Goal: Transaction & Acquisition: Purchase product/service

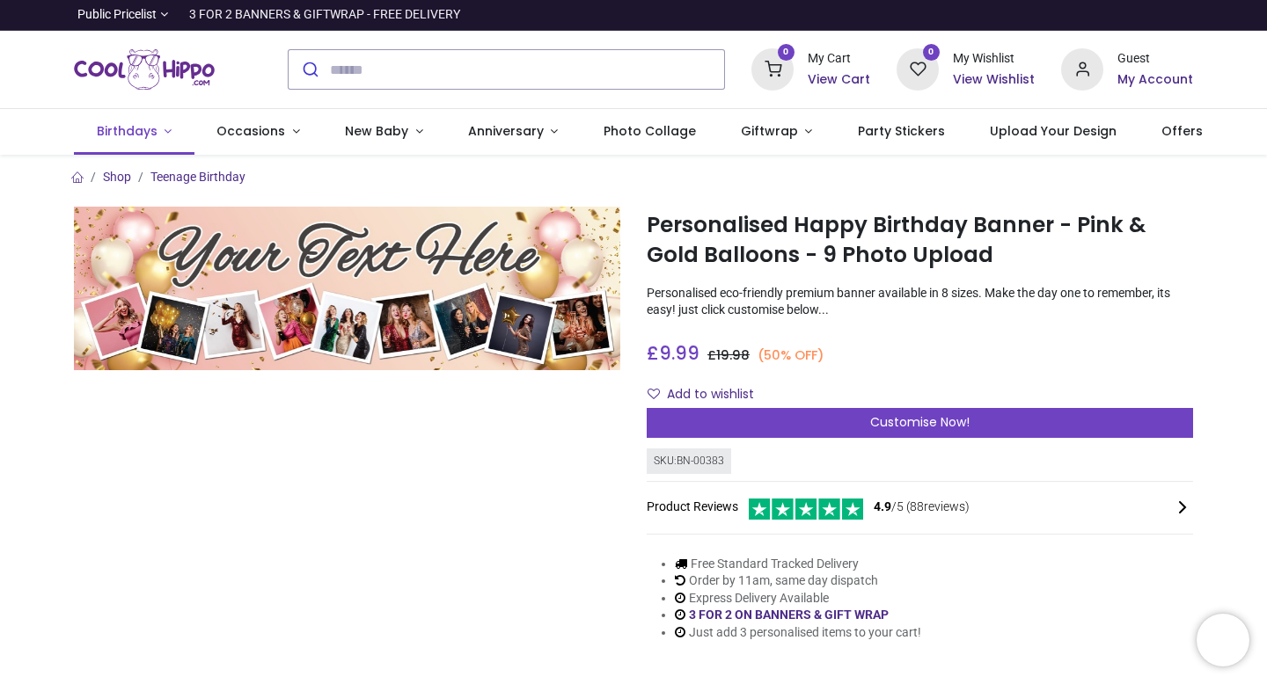
click at [160, 124] on link "Birthdays" at bounding box center [134, 132] width 120 height 46
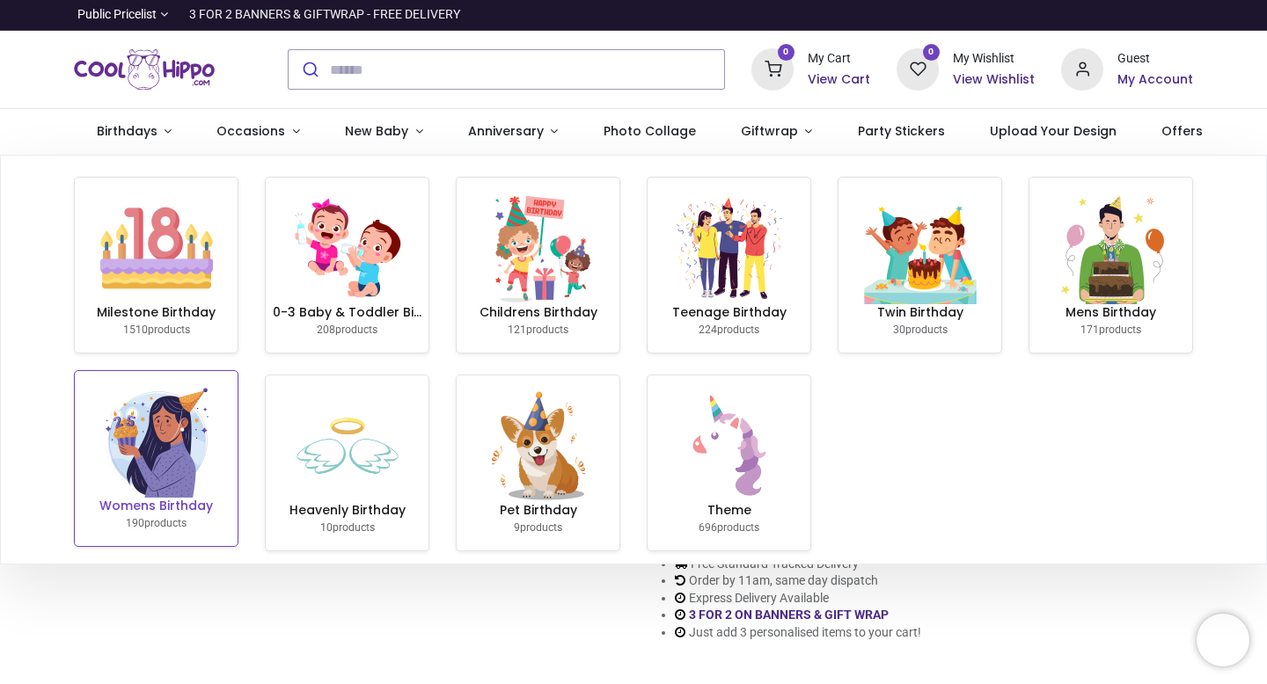
click at [212, 448] on link "Womens Birthday 190 products" at bounding box center [156, 458] width 163 height 175
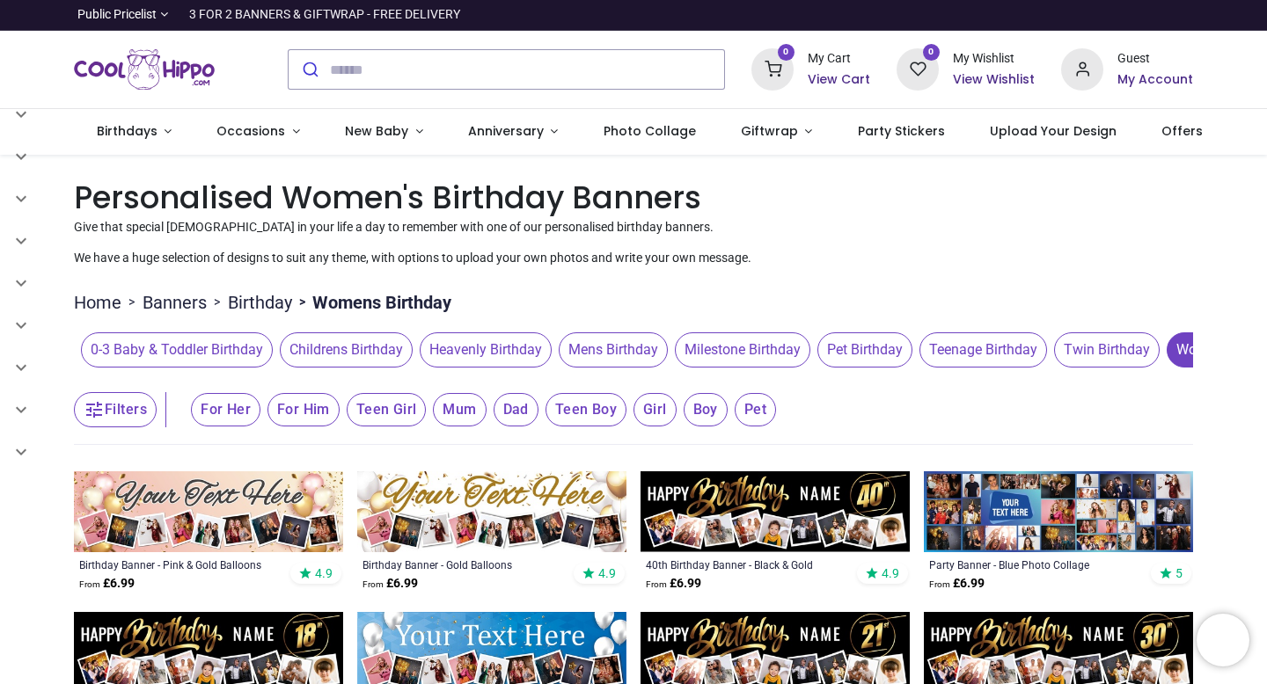
drag, startPoint x: 1266, startPoint y: 44, endPoint x: 1263, endPoint y: 180, distance: 136.4
click at [1266, 182] on div "Login • Register Birthdays Milestone Birthday 1510 products 208 30" at bounding box center [633, 342] width 1267 height 684
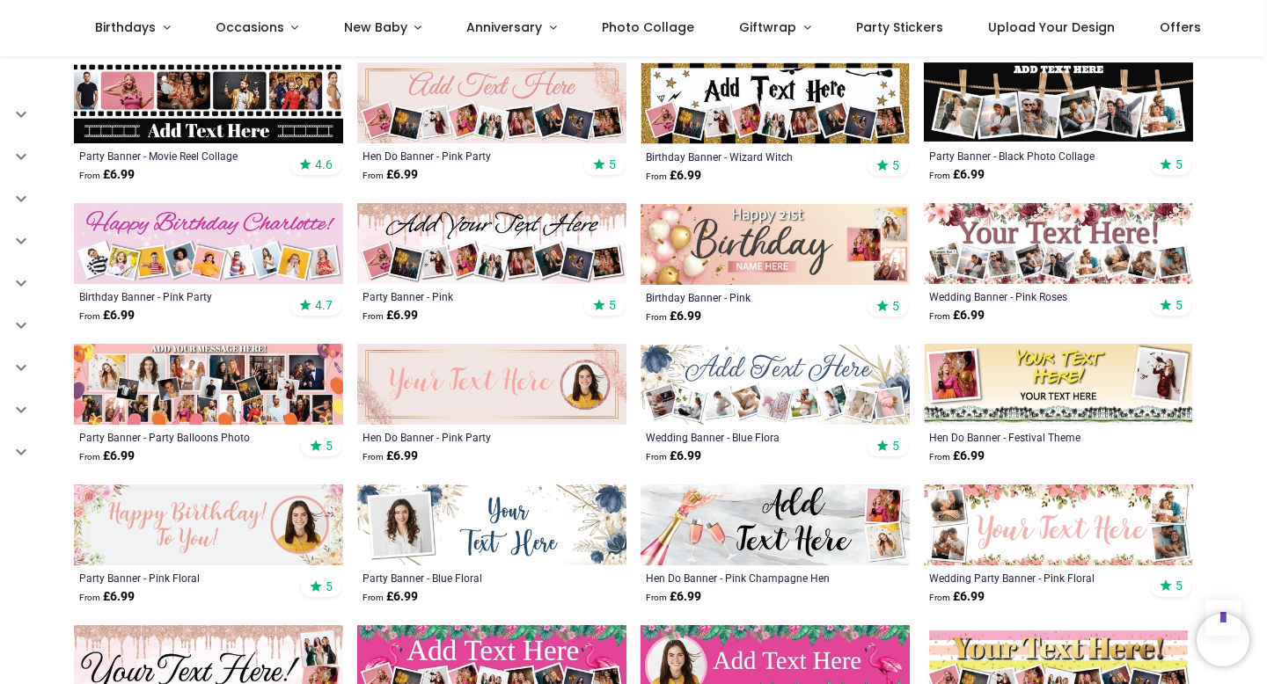
scroll to position [1017, 0]
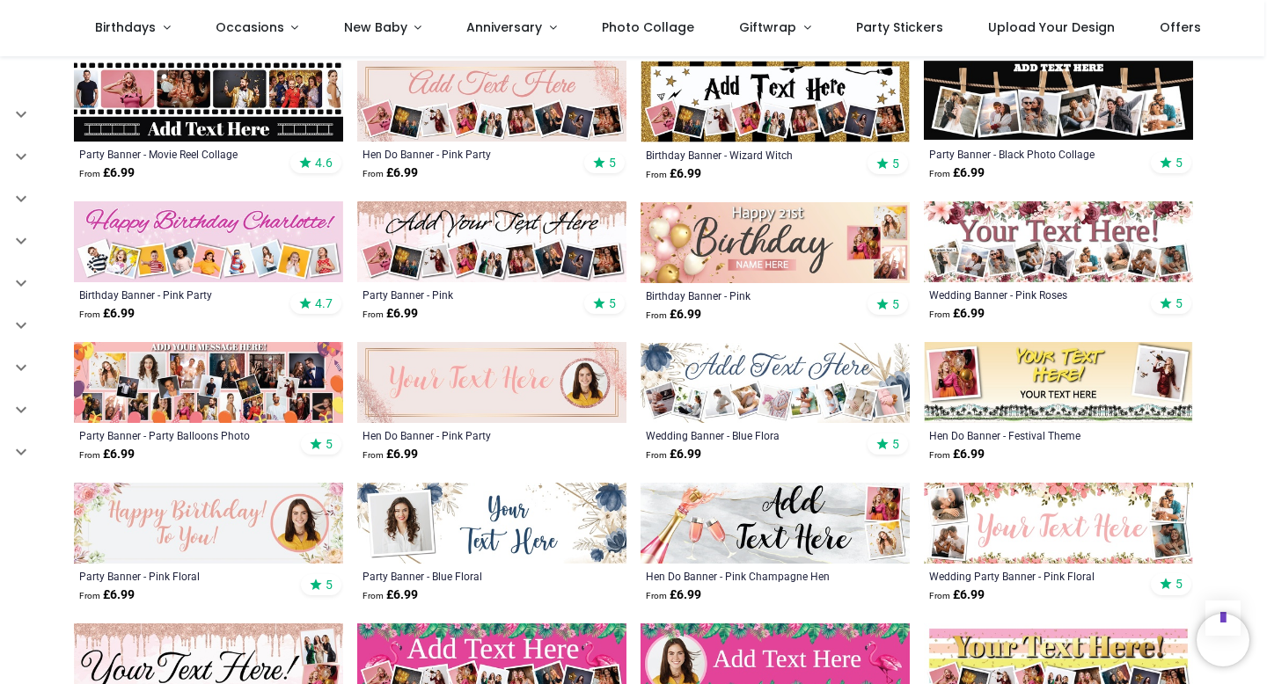
click at [449, 385] on img at bounding box center [491, 382] width 269 height 81
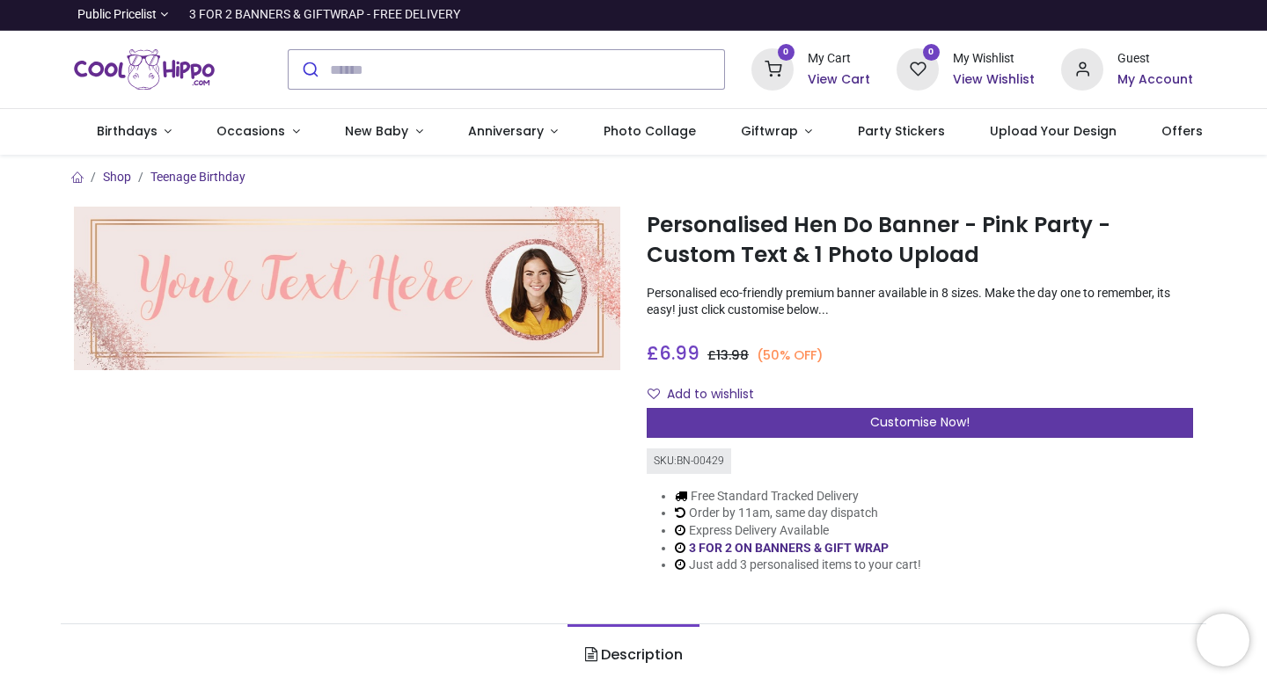
click at [818, 414] on div "Customise Now!" at bounding box center [919, 423] width 546 height 30
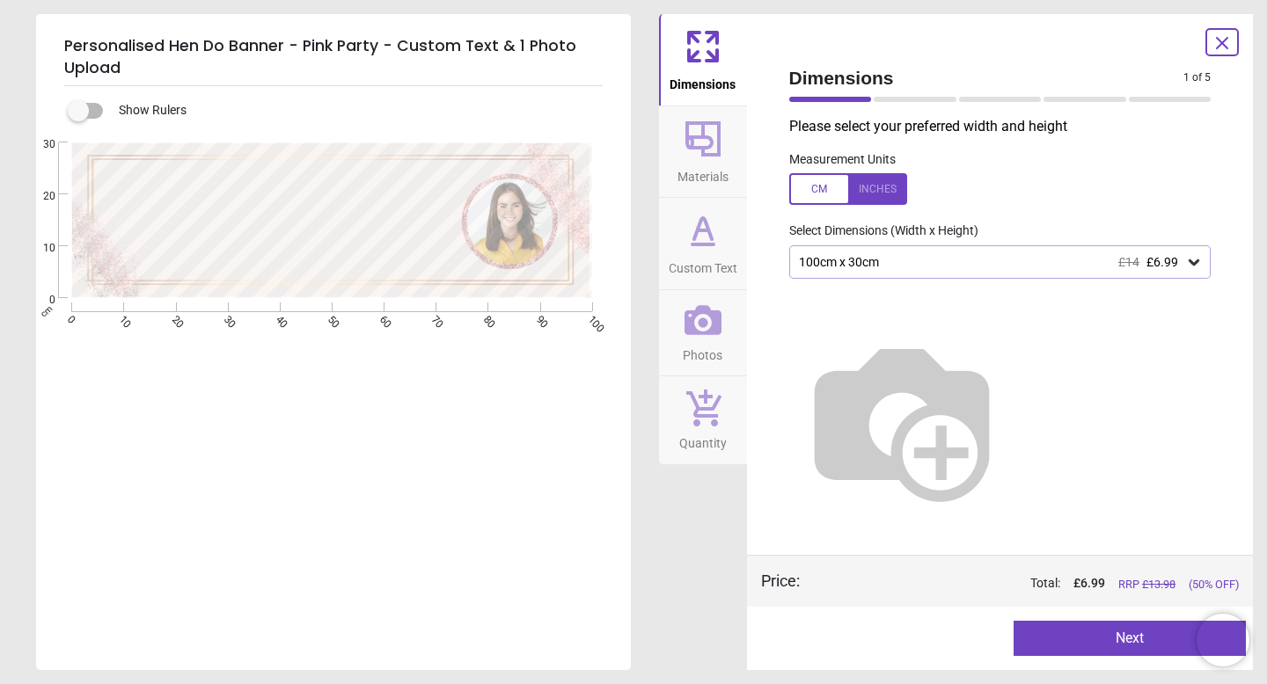
click at [698, 268] on span "Custom Text" at bounding box center [702, 265] width 69 height 26
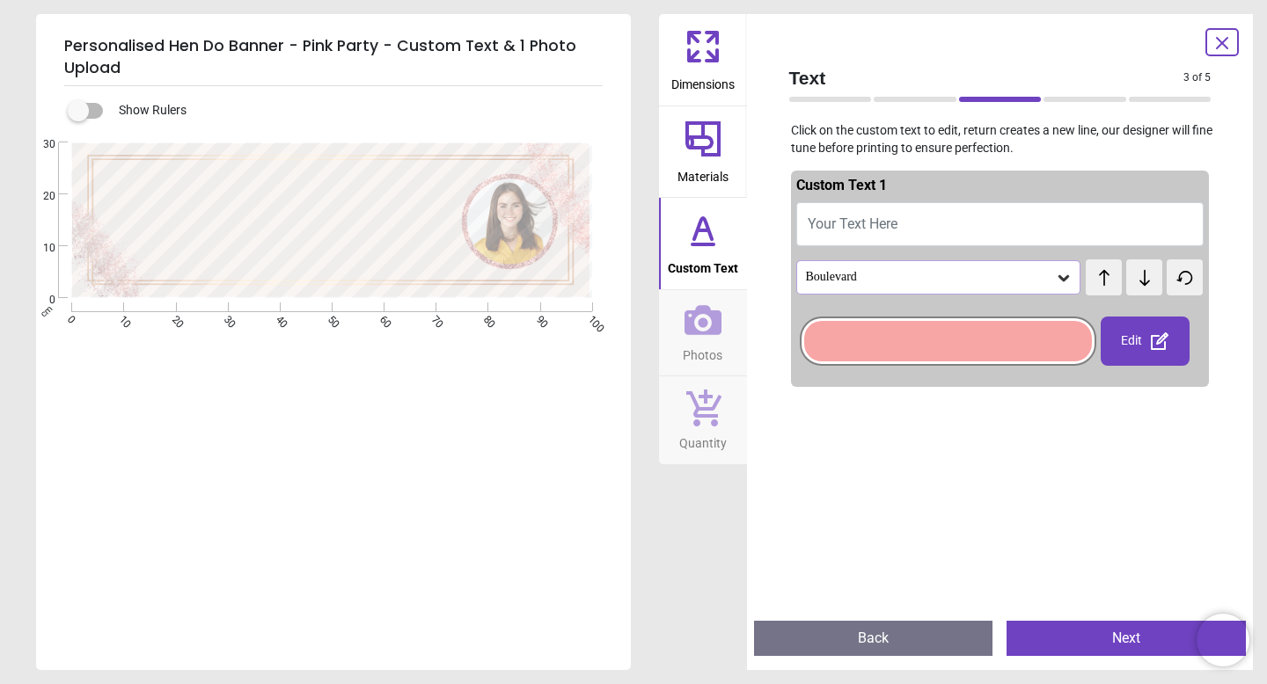
click at [847, 225] on span "Your Text Here" at bounding box center [852, 223] width 90 height 17
type textarea "******"
click at [697, 336] on icon at bounding box center [702, 320] width 37 height 37
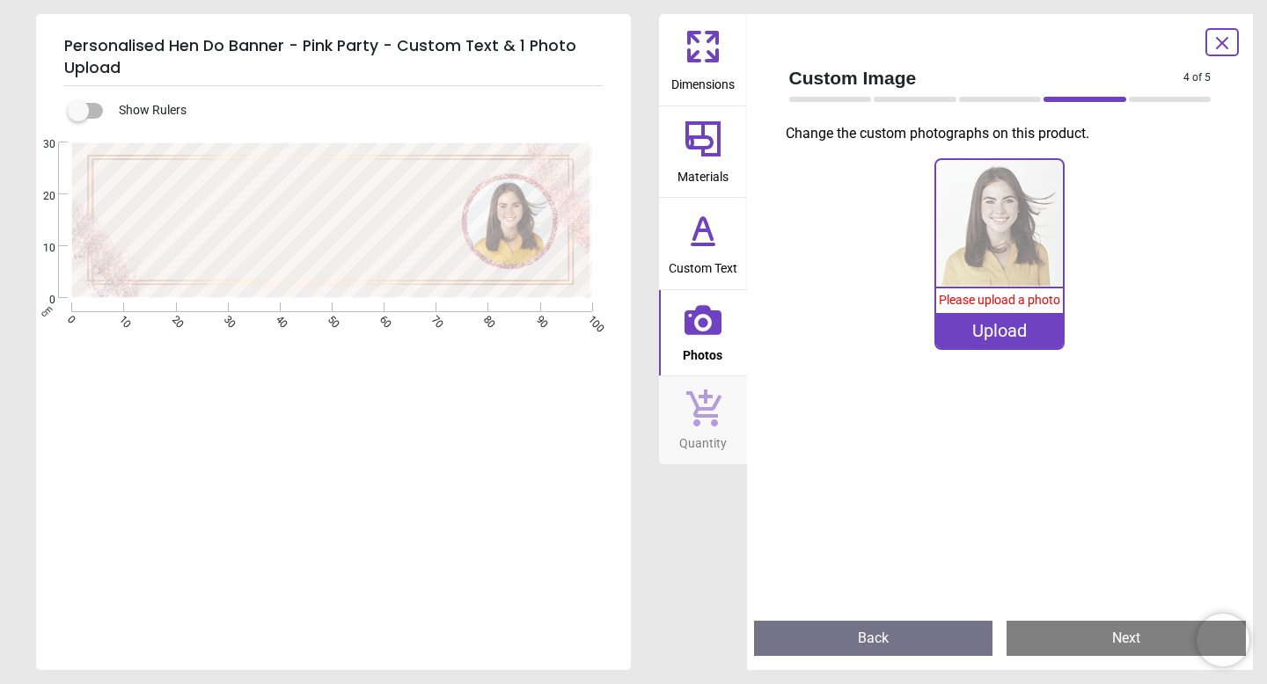
click at [1038, 313] on div "Upload" at bounding box center [999, 330] width 127 height 35
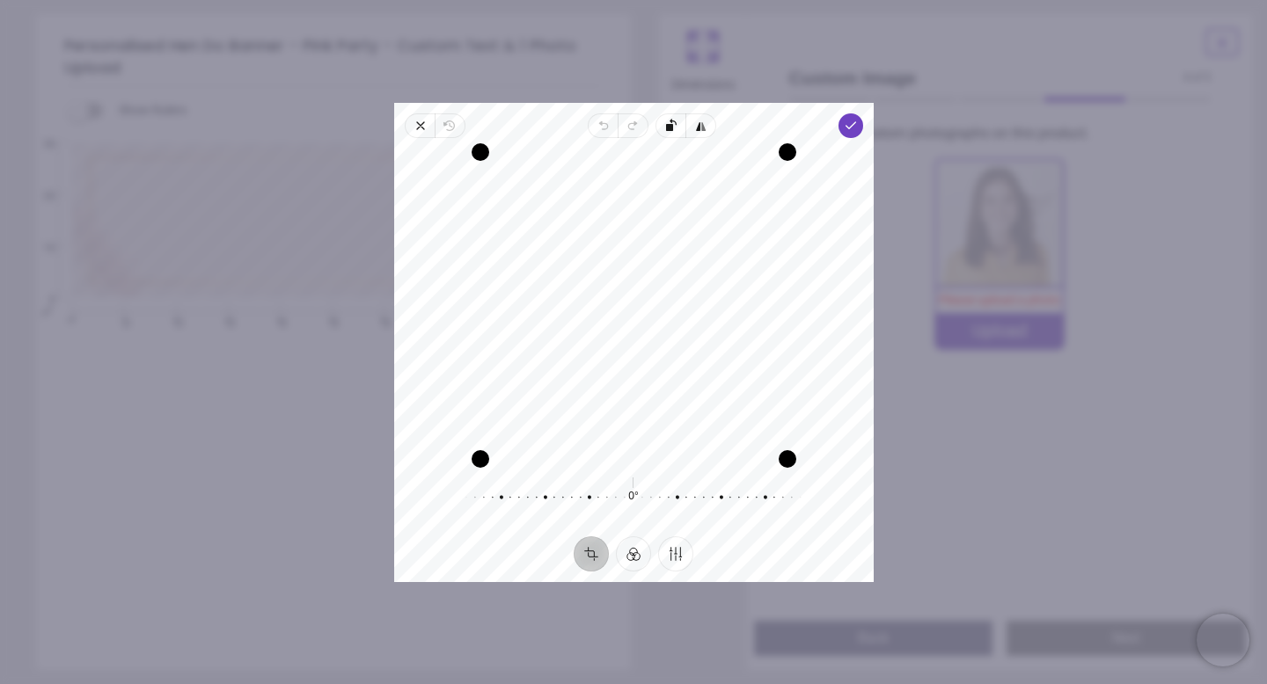
drag, startPoint x: 658, startPoint y: 220, endPoint x: 644, endPoint y: 291, distance: 72.6
click at [653, 291] on div "Recenter" at bounding box center [633, 305] width 451 height 307
click at [850, 123] on icon "button" at bounding box center [850, 126] width 14 height 14
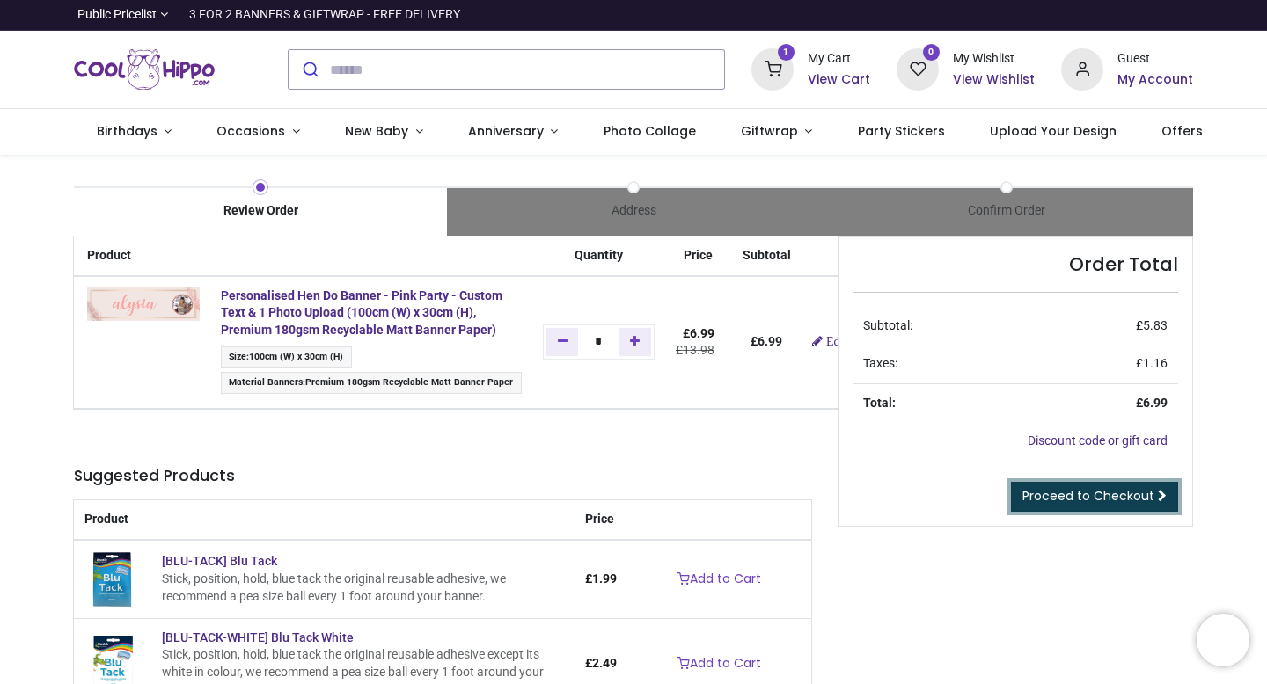
click at [1073, 507] on link "Proceed to Checkout" at bounding box center [1094, 497] width 167 height 30
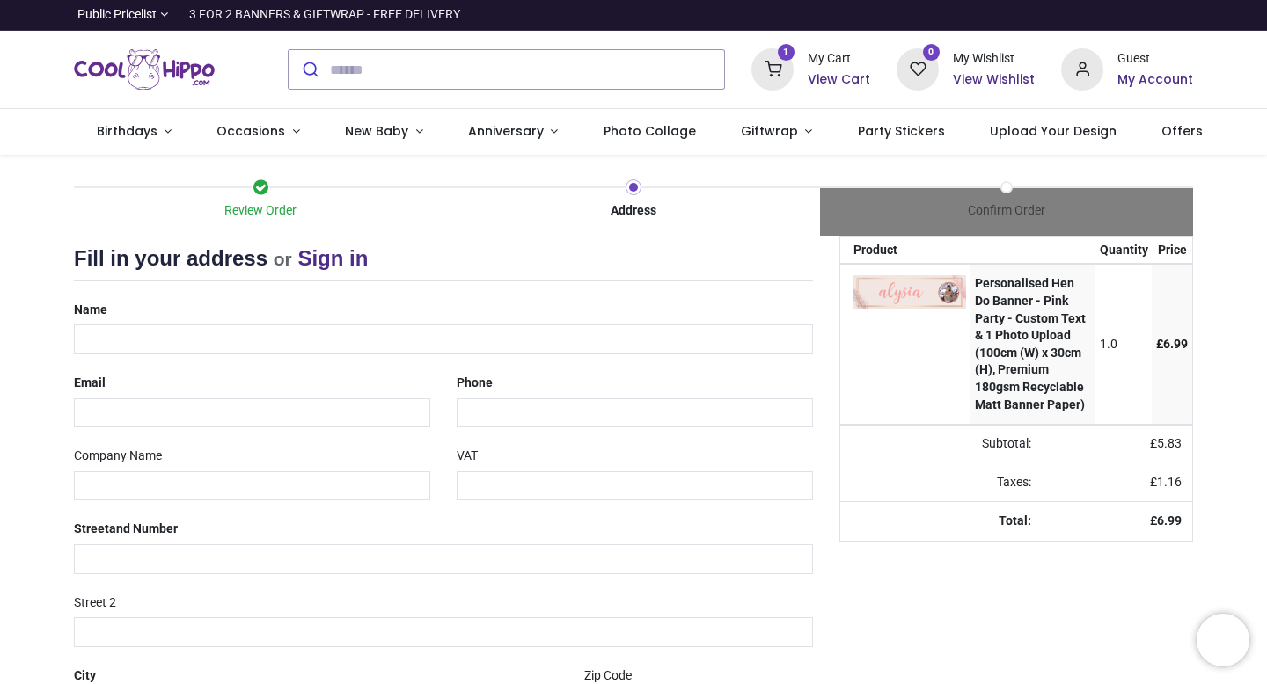
select select "***"
click at [136, 353] on input "text" at bounding box center [443, 340] width 739 height 30
type input "**********"
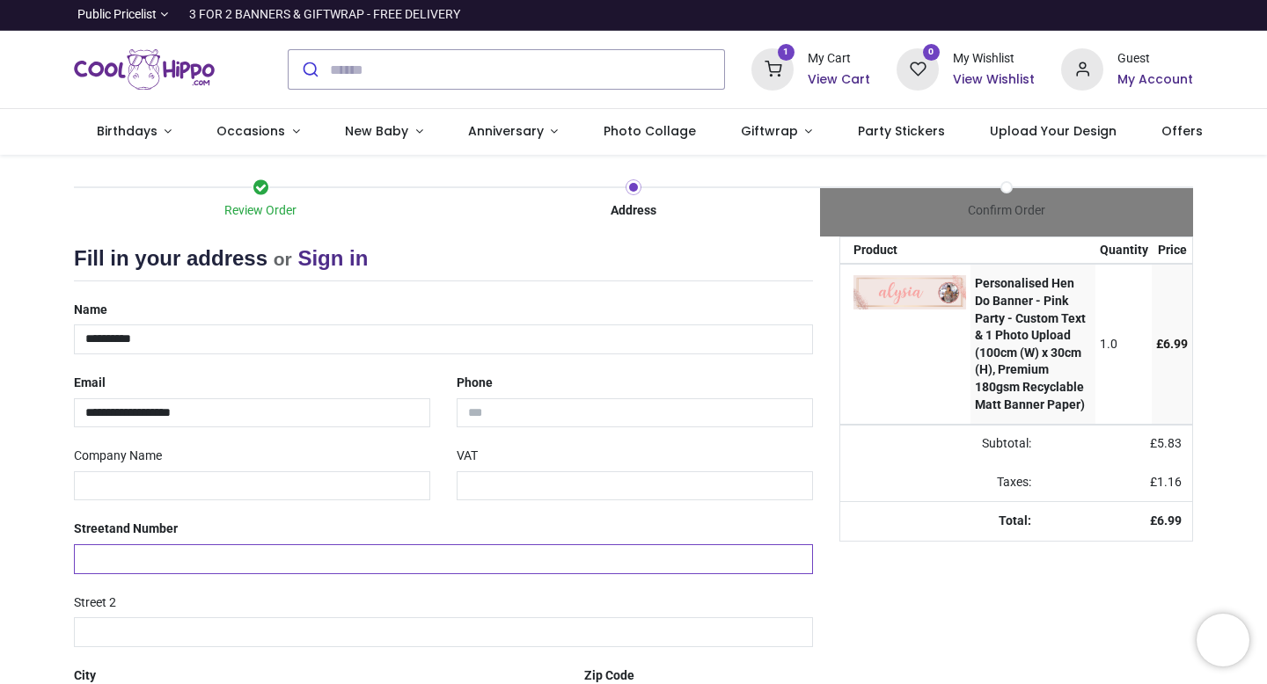
type input "**********"
type input "*******"
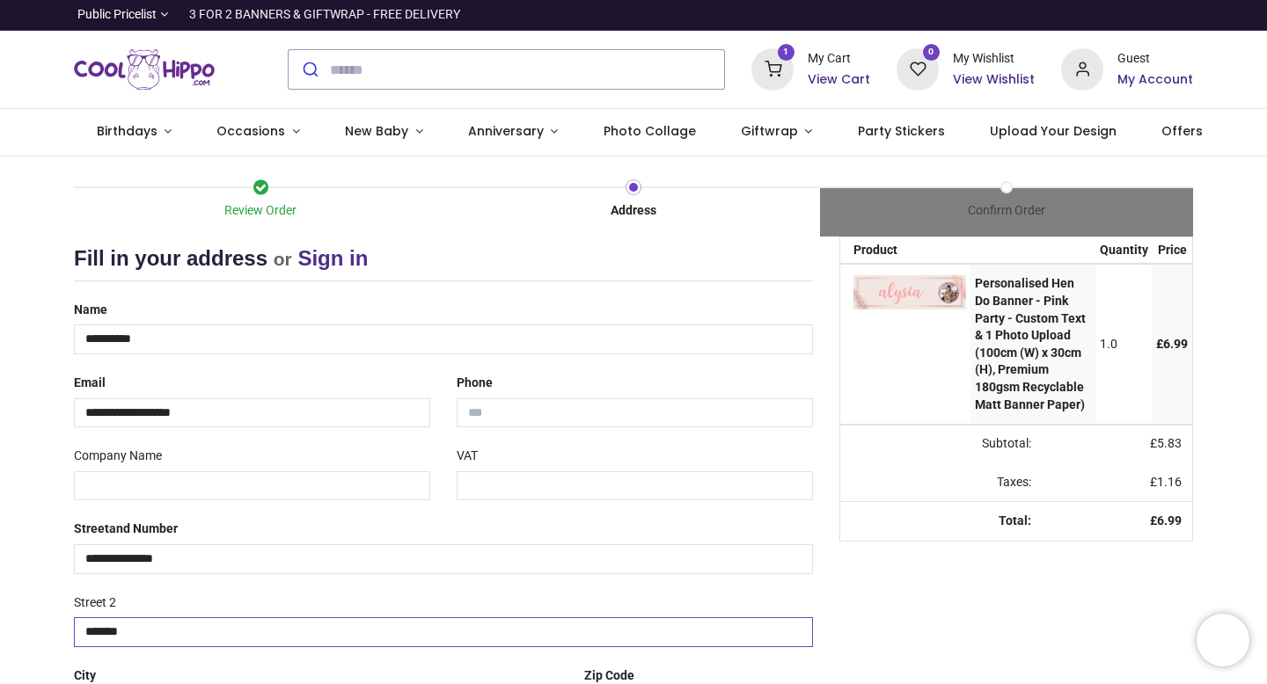
type input "*******"
type input "********"
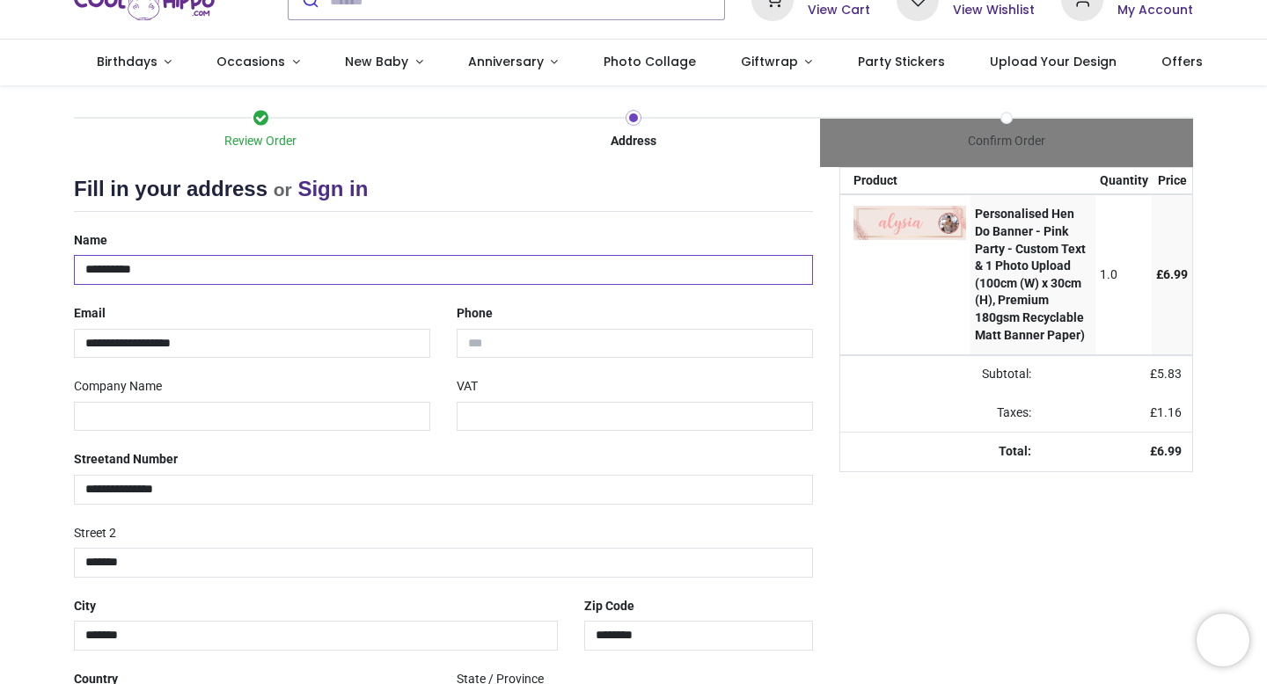
scroll to position [208, 0]
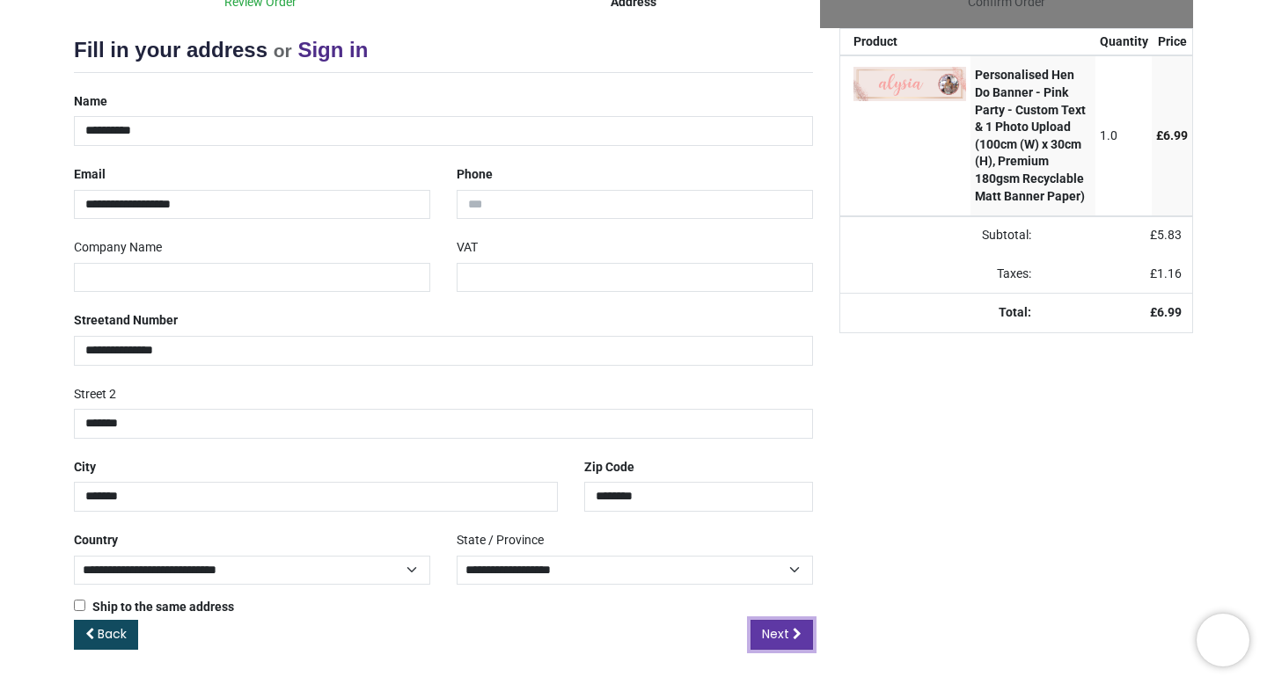
click at [779, 631] on span "Next" at bounding box center [775, 634] width 27 height 18
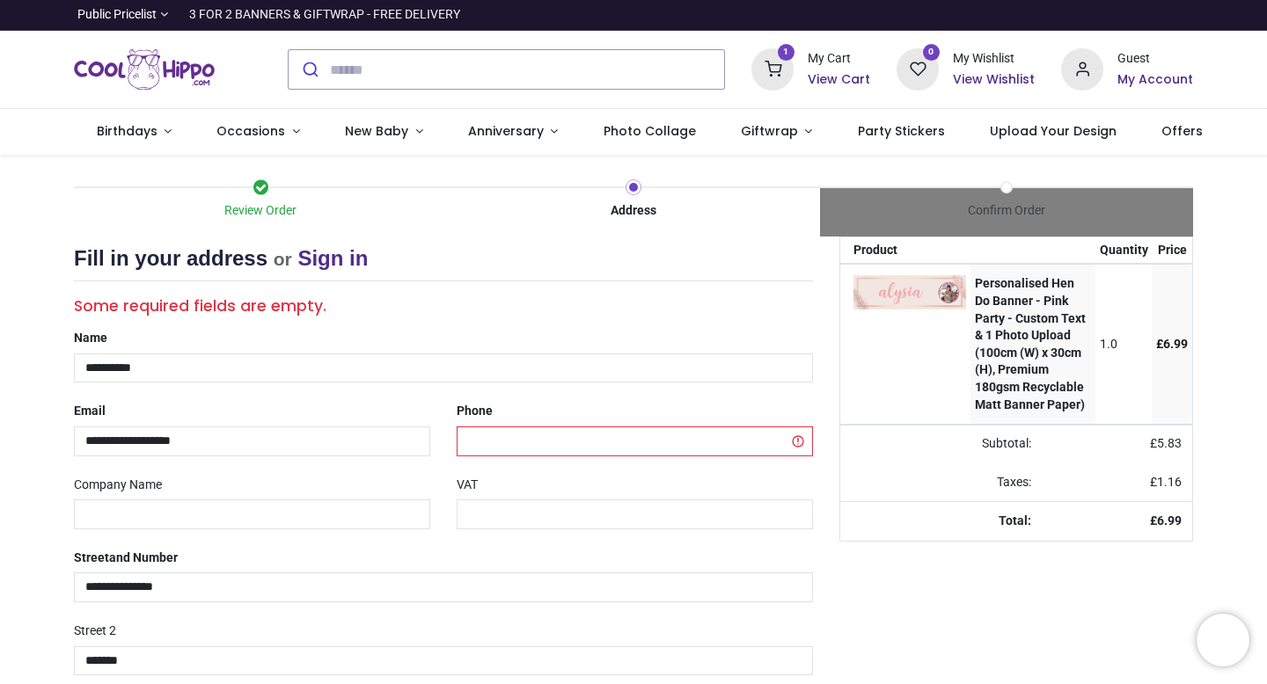
select select "***"
click at [533, 434] on input "tel" at bounding box center [634, 442] width 356 height 30
type input "**********"
drag, startPoint x: 1266, startPoint y: 212, endPoint x: 1263, endPoint y: 463, distance: 250.7
click at [1260, 462] on div "Login • Register Birthdays Milestone Birthday 1510 products 208 30" at bounding box center [633, 342] width 1267 height 684
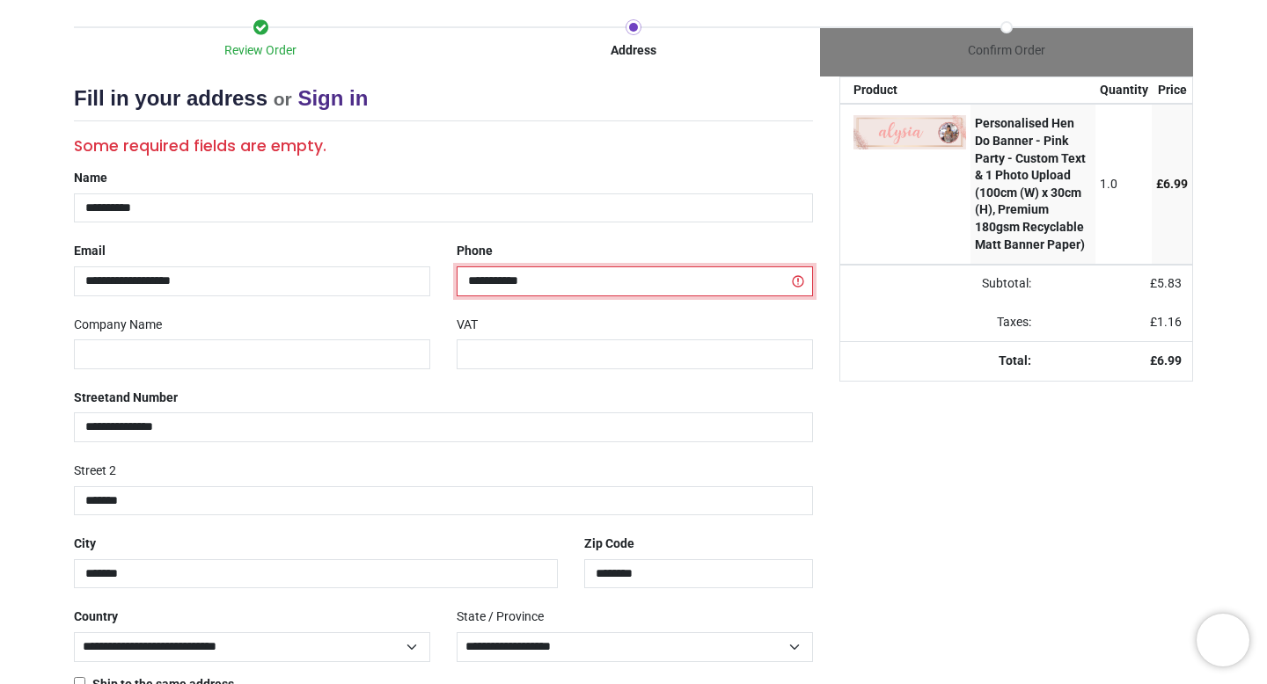
scroll to position [179, 0]
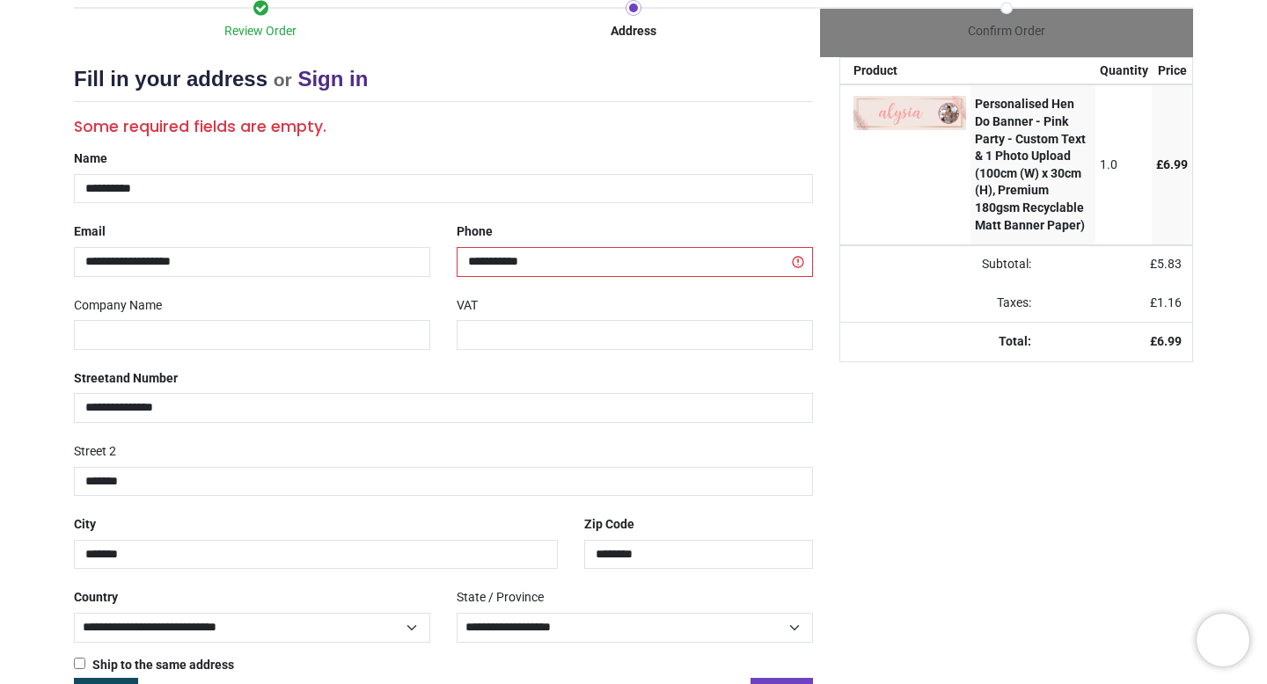
click at [790, 676] on div "Ship to the same address ( Your shipping address will be requested later)" at bounding box center [443, 667] width 765 height 21
click at [791, 681] on link "Next" at bounding box center [781, 693] width 62 height 30
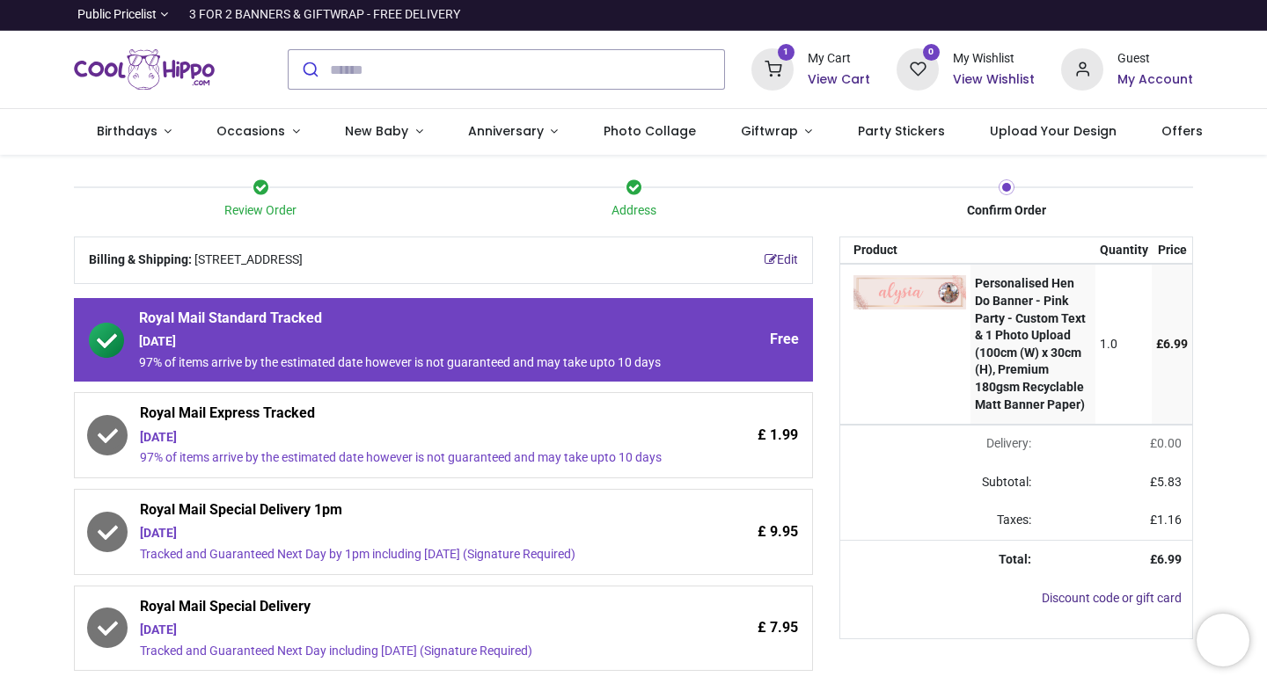
click at [587, 414] on div "Royal Mail Express Tracked [DATE] 97% of items arrive by the estimated date how…" at bounding box center [443, 435] width 739 height 86
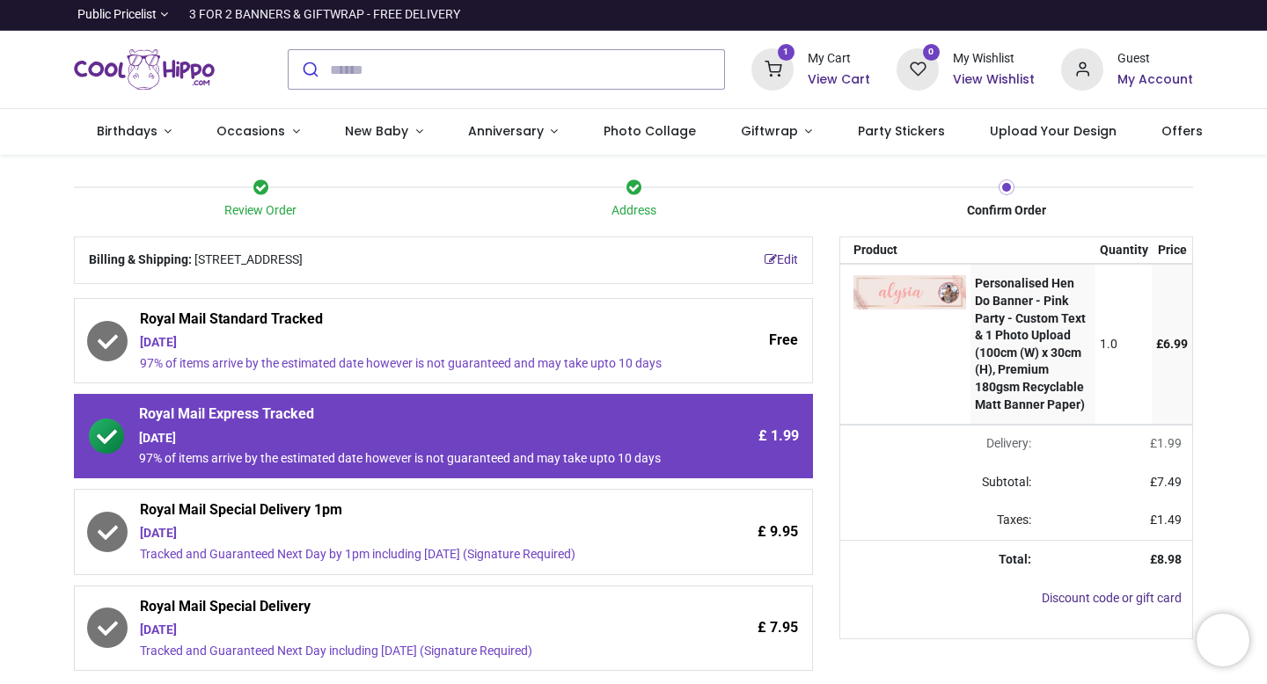
drag, startPoint x: 1266, startPoint y: 234, endPoint x: 1260, endPoint y: 331, distance: 96.9
click at [1265, 337] on div "Login • Register Birthdays Milestone Birthday 1510 products 208 30" at bounding box center [633, 342] width 1267 height 684
drag, startPoint x: 1261, startPoint y: 392, endPoint x: 1258, endPoint y: 439, distance: 46.7
click at [1261, 435] on div "Review Order Address Confirm Order Your order: £ 8.98" at bounding box center [633, 613] width 1267 height 916
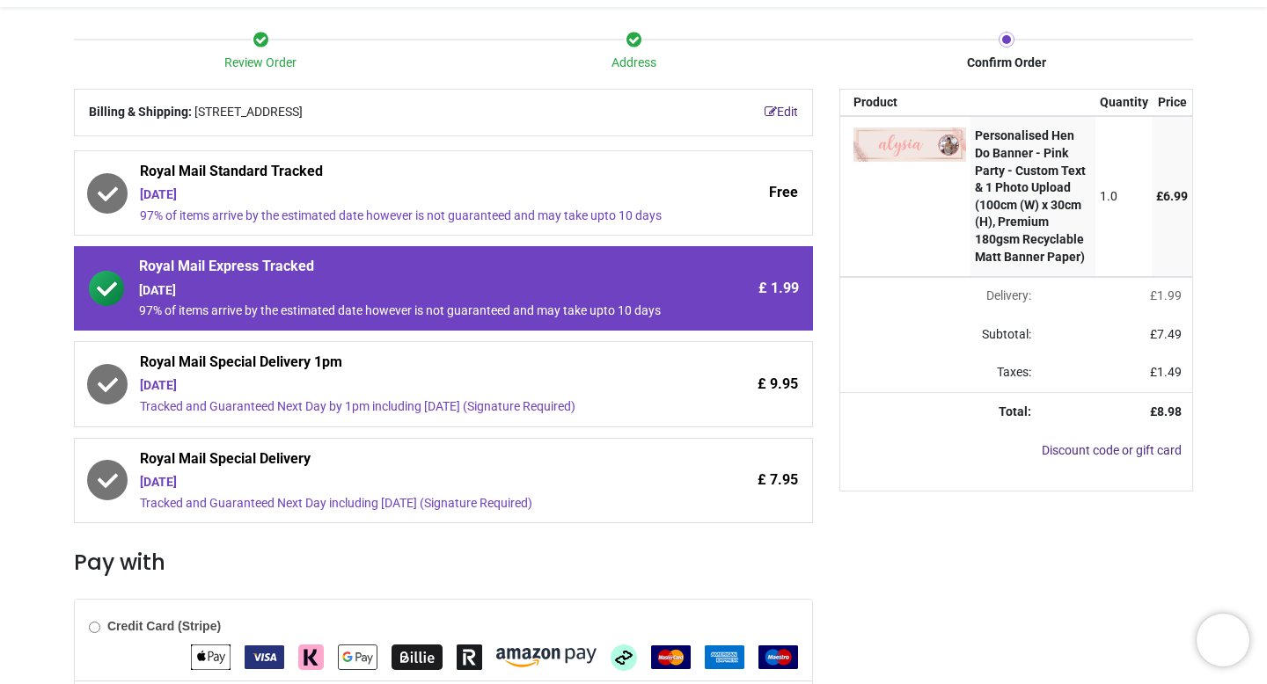
scroll to position [146, 0]
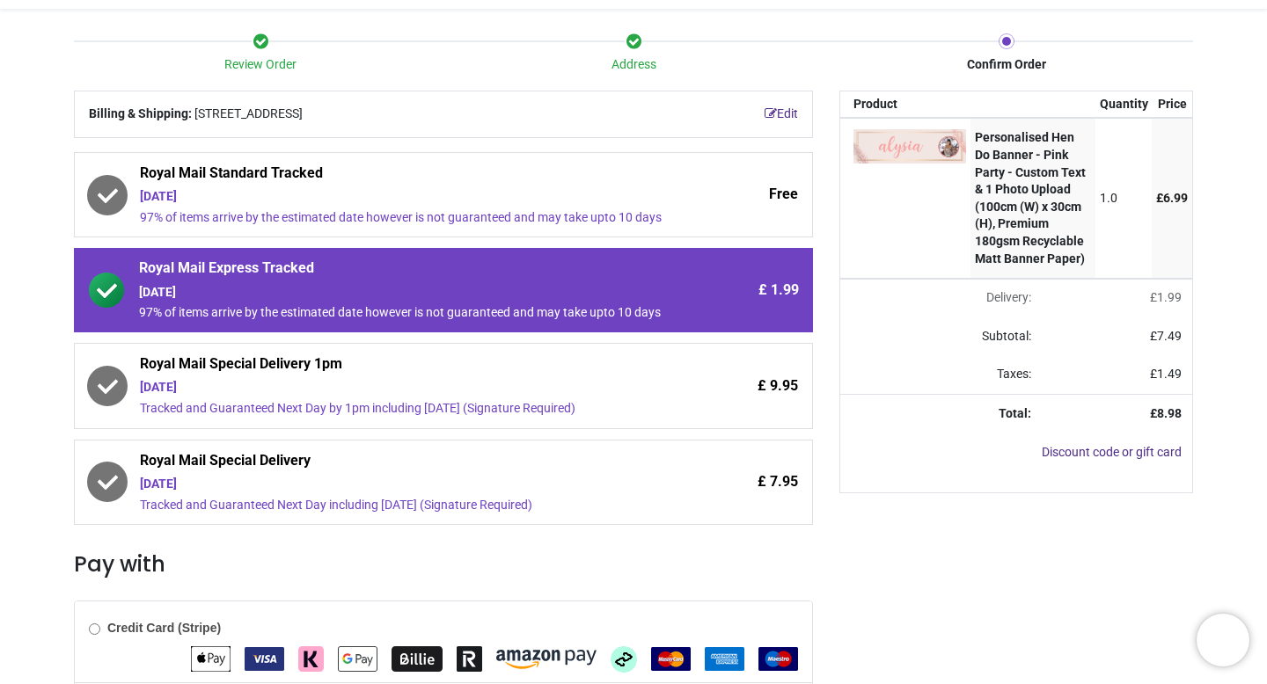
click at [685, 505] on div "£ 7.95" at bounding box center [732, 482] width 132 height 63
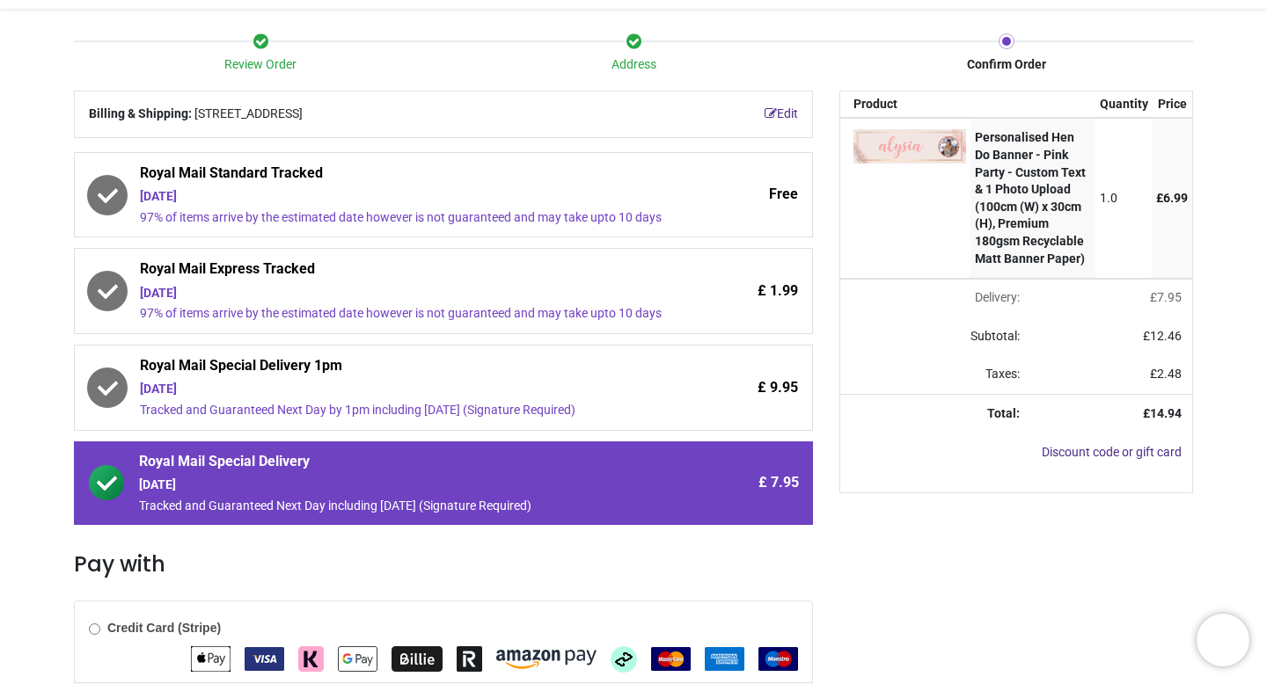
click at [630, 284] on span "Royal Mail Express Tracked" at bounding box center [403, 271] width 526 height 25
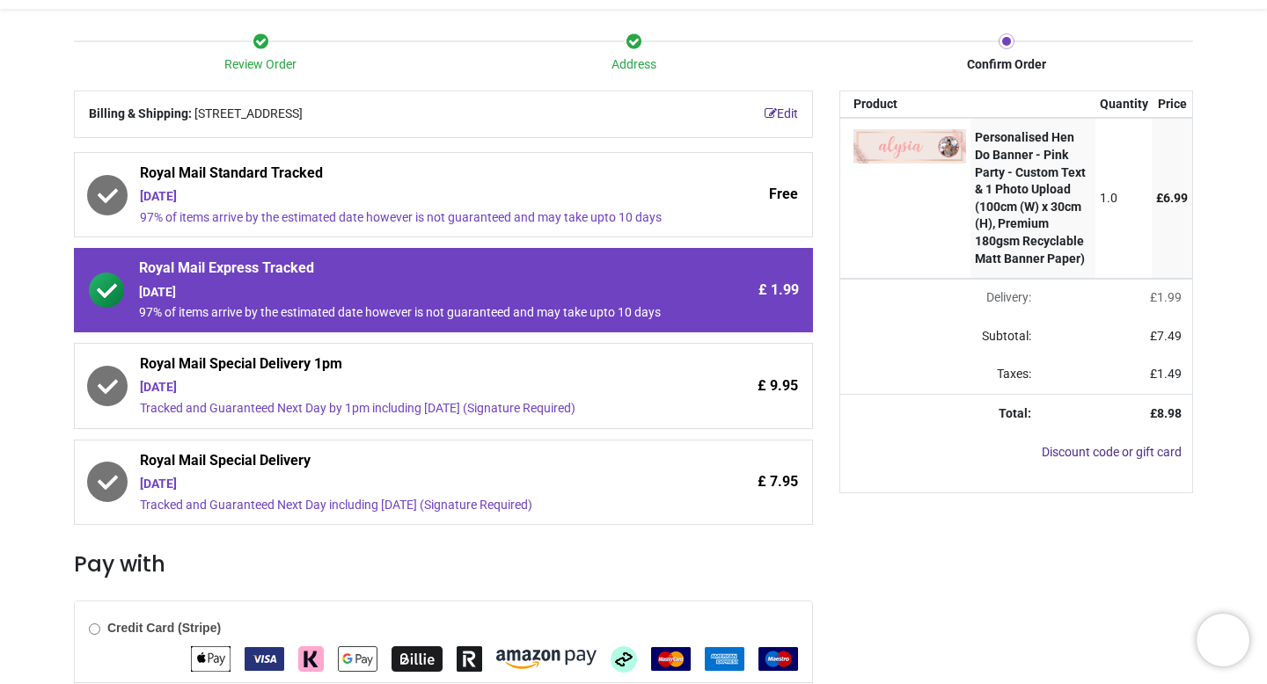
drag, startPoint x: 1266, startPoint y: 313, endPoint x: 1262, endPoint y: 409, distance: 95.9
click at [1263, 410] on div "Login • Register Birthdays Milestone Birthday 1510 products 208 30" at bounding box center [633, 342] width 1267 height 684
drag, startPoint x: 1262, startPoint y: 495, endPoint x: 1257, endPoint y: 522, distance: 26.9
click at [1261, 529] on div "Review Order Address Confirm Order Your order: £ 8.98" at bounding box center [633, 467] width 1267 height 916
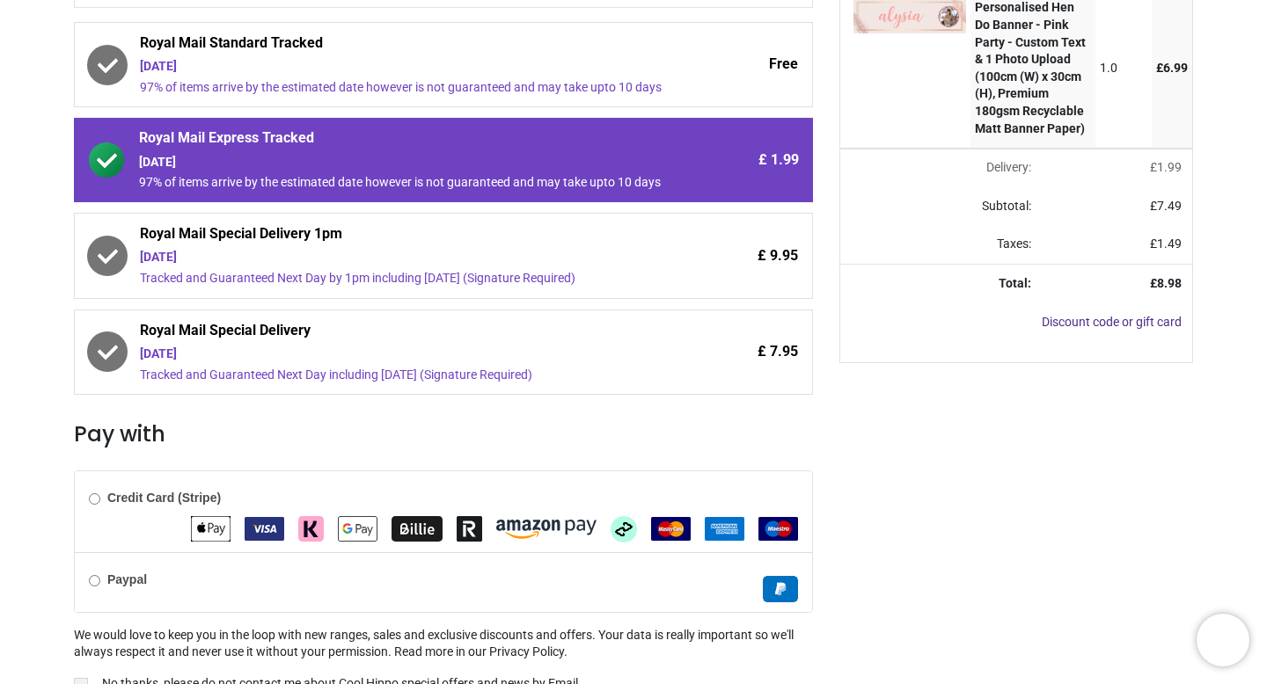
scroll to position [0, 0]
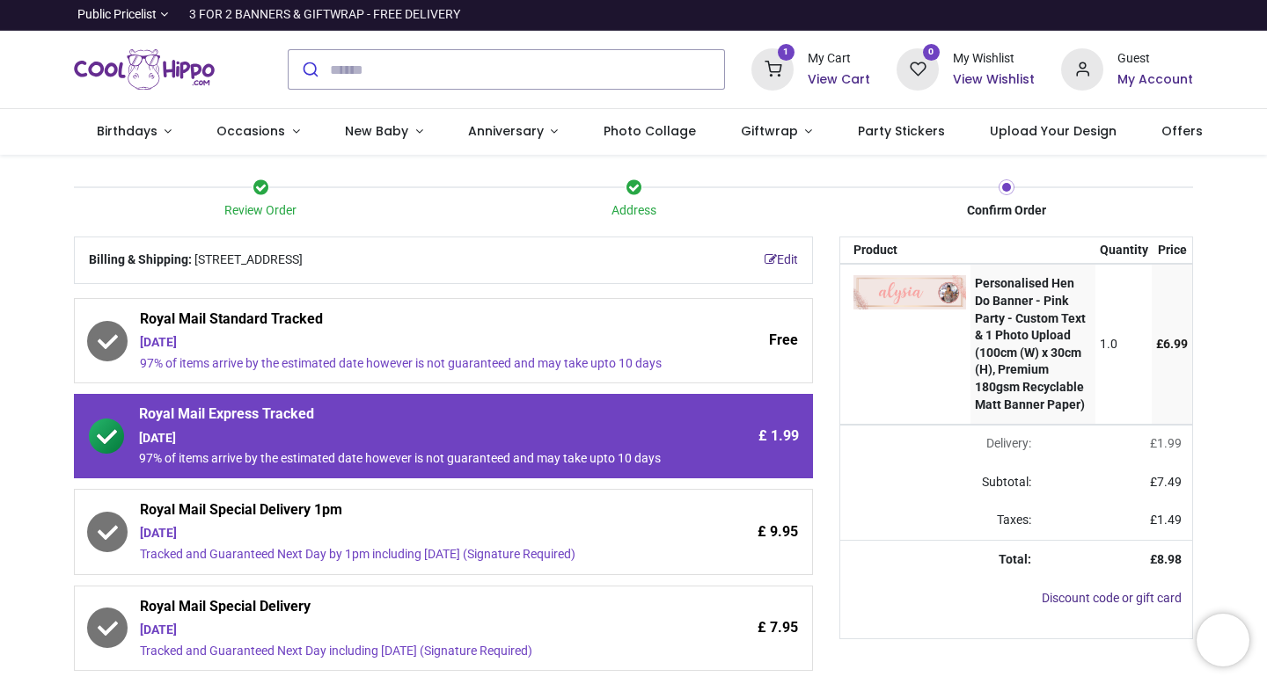
click at [1130, 69] on div "Guest My Account" at bounding box center [1155, 69] width 76 height 38
click at [1134, 77] on h6 "My Account" at bounding box center [1155, 80] width 76 height 18
